Goal: Check status: Check status

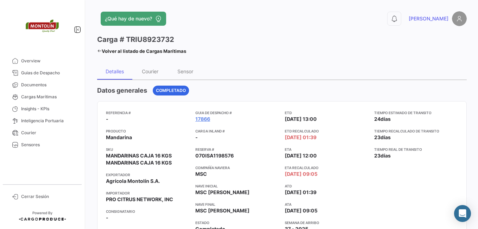
click at [98, 52] on icon at bounding box center [99, 51] width 5 height 5
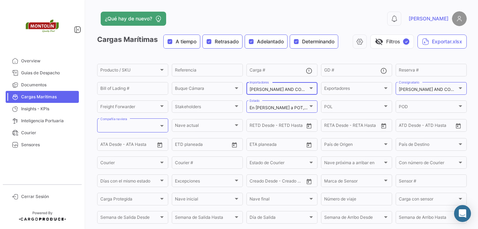
click at [309, 88] on div at bounding box center [311, 88] width 4 height 2
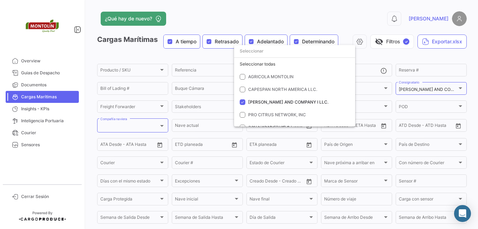
scroll to position [20, 0]
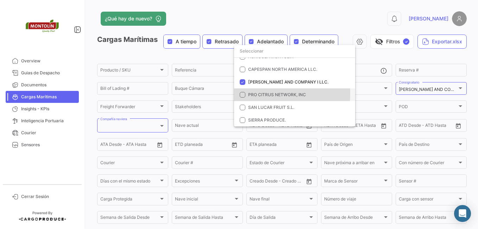
click at [245, 93] on mat-pseudo-checkbox at bounding box center [243, 95] width 6 height 6
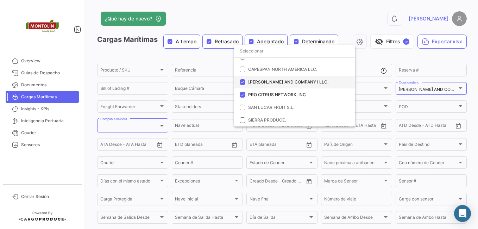
click at [244, 81] on mat-pseudo-checkbox at bounding box center [243, 82] width 6 height 6
click at [461, 90] on div at bounding box center [239, 114] width 478 height 229
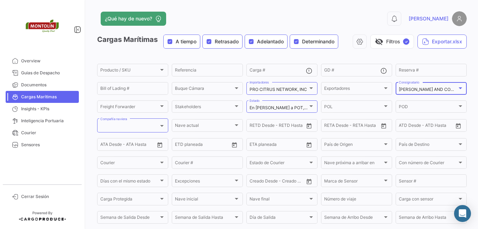
click at [457, 90] on div at bounding box center [460, 88] width 6 height 6
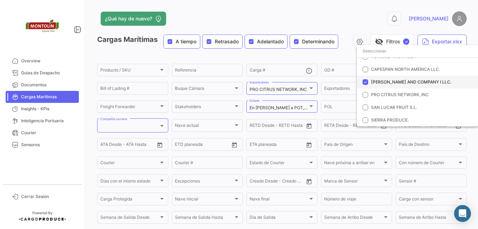
click at [364, 80] on mat-pseudo-checkbox at bounding box center [365, 82] width 6 height 6
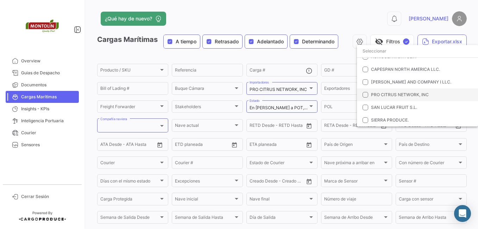
click at [365, 95] on mat-pseudo-checkbox at bounding box center [365, 95] width 6 height 6
click at [310, 109] on div at bounding box center [239, 114] width 478 height 229
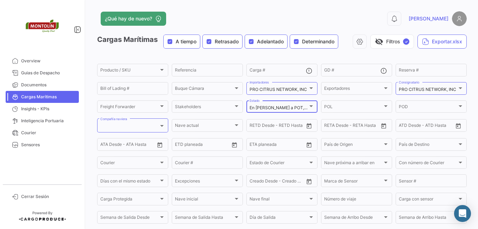
click at [310, 109] on div at bounding box center [311, 106] width 6 height 6
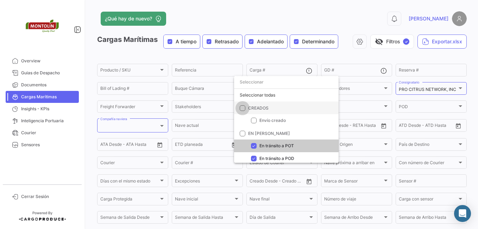
click at [243, 106] on span at bounding box center [243, 108] width 6 height 6
click at [242, 110] on input "CREADOS" at bounding box center [242, 110] width 0 height 0
checkbox input "true"
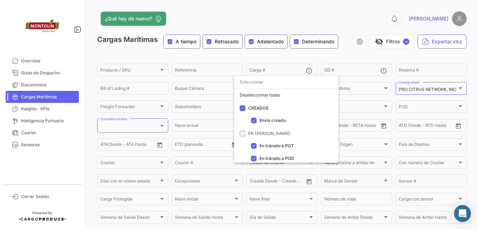
click at [317, 20] on div at bounding box center [239, 114] width 478 height 229
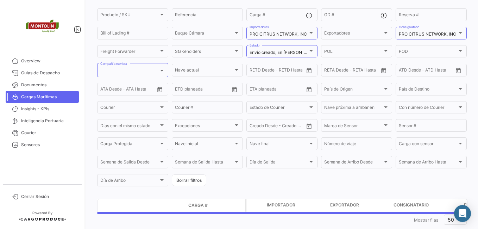
scroll to position [70, 0]
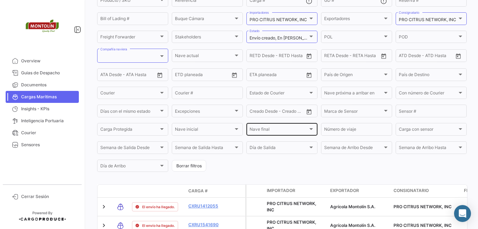
click at [292, 133] on div "[PERSON_NAME] final [PERSON_NAME] final" at bounding box center [281, 129] width 65 height 14
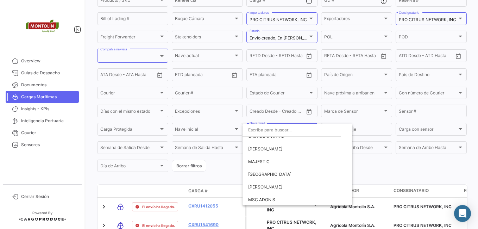
scroll to position [132, 0]
click at [281, 173] on span "[PERSON_NAME]" at bounding box center [265, 175] width 34 height 5
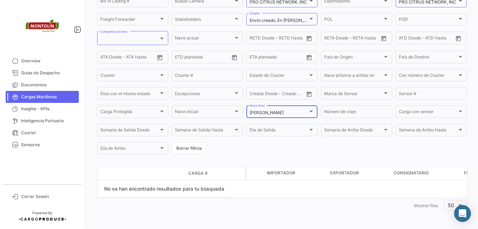
scroll to position [52, 0]
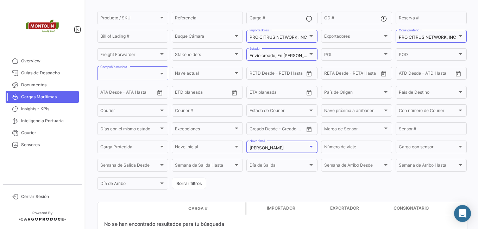
click at [309, 146] on div at bounding box center [311, 147] width 4 height 2
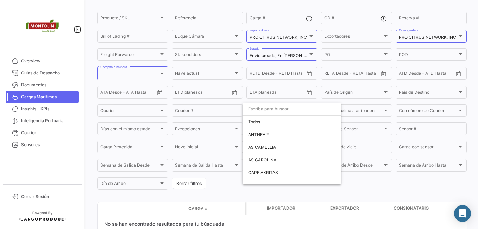
scroll to position [165, 0]
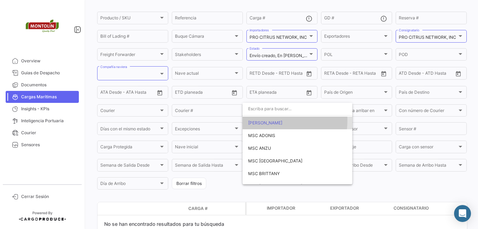
click at [261, 120] on span "[PERSON_NAME]" at bounding box center [265, 122] width 34 height 5
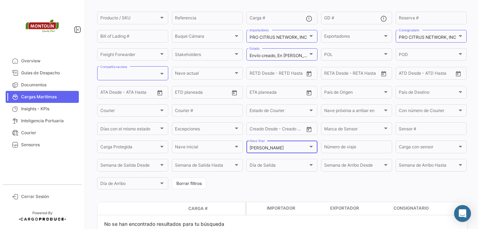
click at [281, 144] on div "[PERSON_NAME] final" at bounding box center [281, 146] width 65 height 14
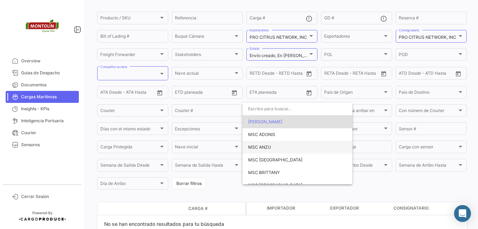
scroll to position [0, 0]
click at [259, 121] on span "Todos" at bounding box center [297, 121] width 98 height 13
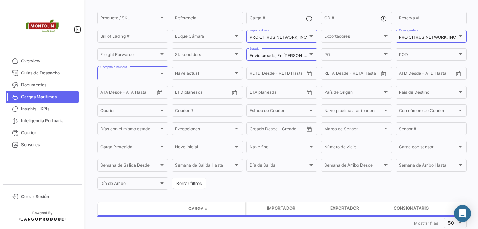
click at [290, 187] on form "Producto / SKU Producto / SKU Referencia Carga # GD # Reserva # Bill of Lading …" at bounding box center [281, 101] width 369 height 180
click at [233, 146] on div at bounding box center [236, 147] width 6 height 6
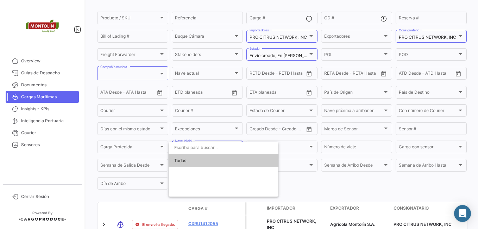
drag, startPoint x: 337, startPoint y: 196, endPoint x: 290, endPoint y: 179, distance: 49.9
click at [337, 196] on div at bounding box center [239, 114] width 478 height 229
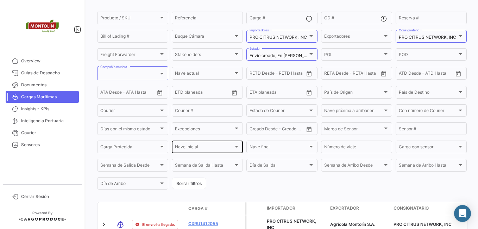
click at [222, 145] on div "[PERSON_NAME] inicial [PERSON_NAME] inicial" at bounding box center [207, 146] width 65 height 14
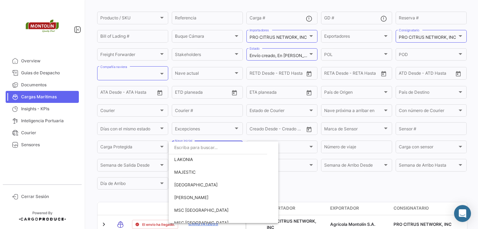
scroll to position [70, 0]
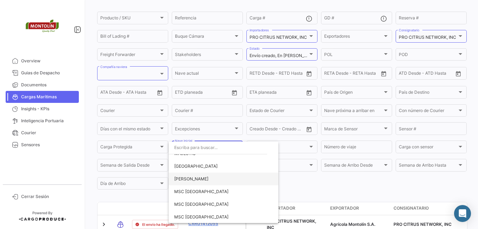
click at [205, 182] on span "[PERSON_NAME]" at bounding box center [223, 178] width 98 height 13
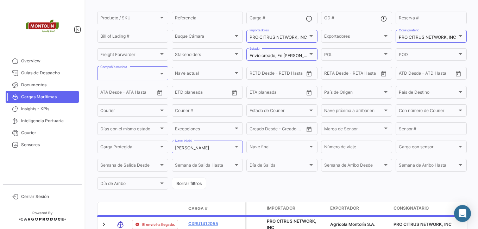
click at [342, 188] on form "Producto / SKU Producto / SKU Referencia Carga # GD # Reserva # Bill of Lading …" at bounding box center [281, 101] width 369 height 180
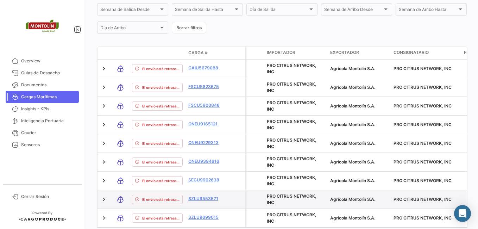
scroll to position [220, 0]
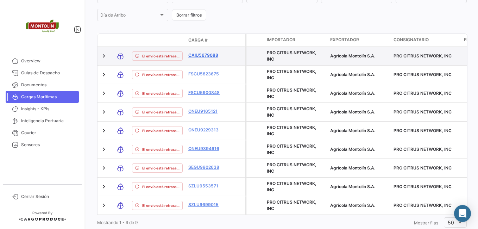
click at [207, 52] on link "CAIU5679088" at bounding box center [206, 55] width 37 height 6
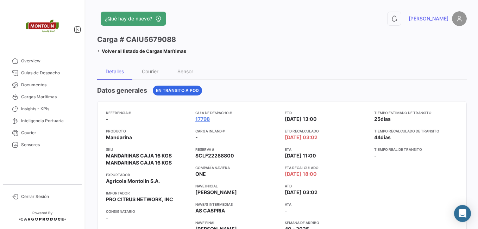
click at [388, 93] on div "Datos generales En [PERSON_NAME] a POD" at bounding box center [281, 90] width 369 height 10
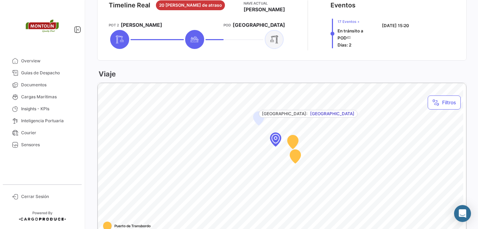
scroll to position [317, 0]
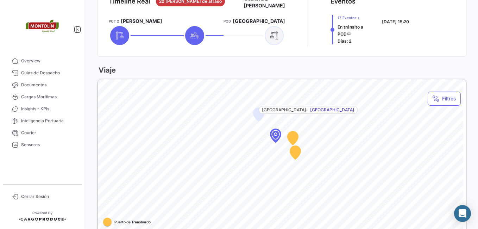
click at [277, 136] on div "Map marker" at bounding box center [274, 134] width 63 height 63
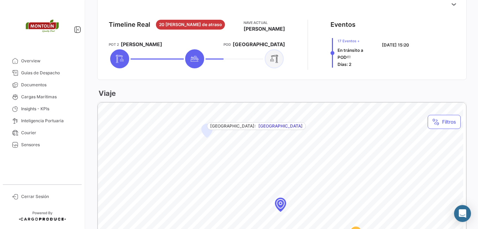
scroll to position [281, 0]
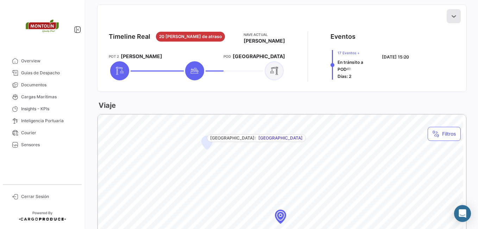
click at [452, 18] on icon at bounding box center [453, 16] width 7 height 7
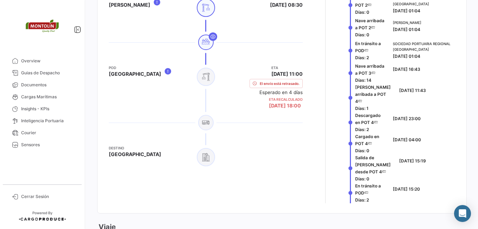
scroll to position [563, 0]
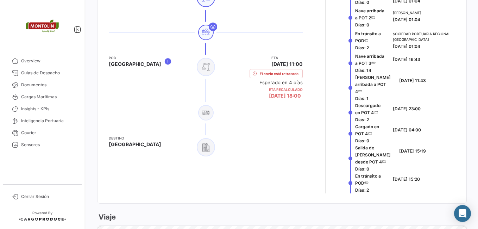
click at [140, 63] on div "POD [GEOGRAPHIC_DATA]" at bounding box center [151, 78] width 85 height 47
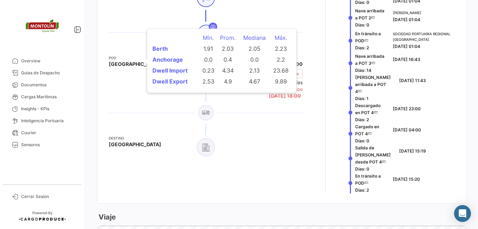
click at [164, 62] on icon at bounding box center [168, 61] width 8 height 8
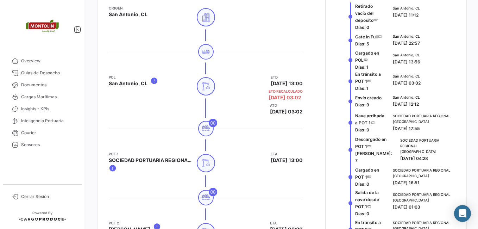
scroll to position [317, 0]
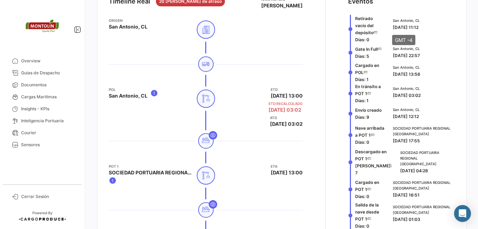
click at [402, 26] on span "[DATE] 11:12" at bounding box center [406, 27] width 26 height 5
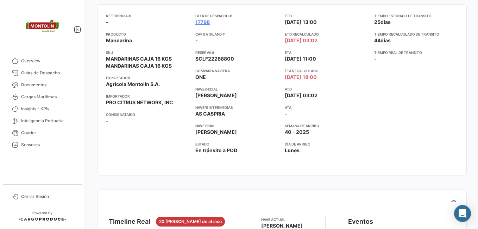
scroll to position [104, 0]
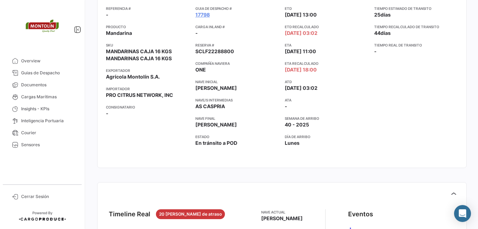
click at [312, 116] on app-card-info-title "Semana de Arribo" at bounding box center [327, 118] width 84 height 6
